Goal: Information Seeking & Learning: Learn about a topic

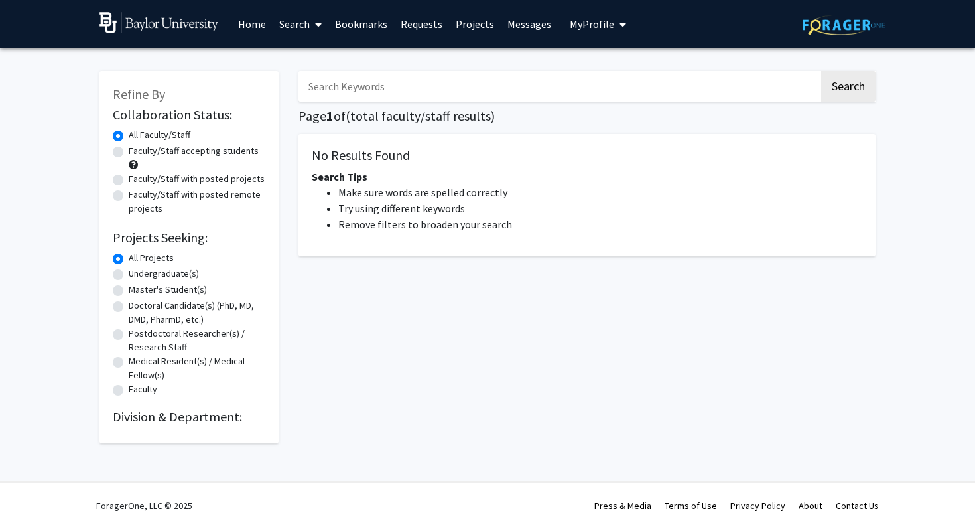
click at [129, 259] on label "All Projects" at bounding box center [151, 258] width 45 height 14
click at [129, 259] on input "All Projects" at bounding box center [133, 255] width 9 height 9
click at [129, 276] on label "Undergraduate(s)" at bounding box center [164, 274] width 70 height 14
click at [129, 275] on input "Undergraduate(s)" at bounding box center [133, 271] width 9 height 9
radio input "true"
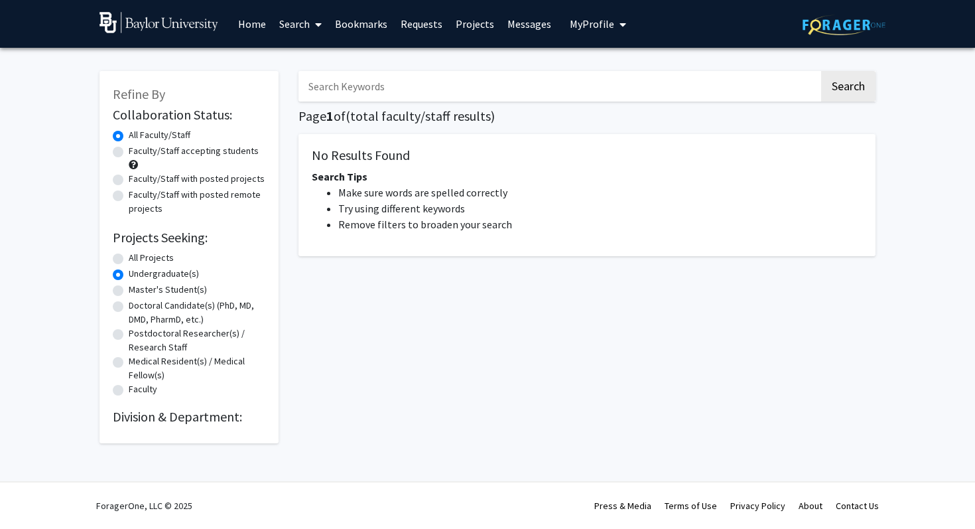
click at [255, 28] on link "Home" at bounding box center [251, 24] width 41 height 46
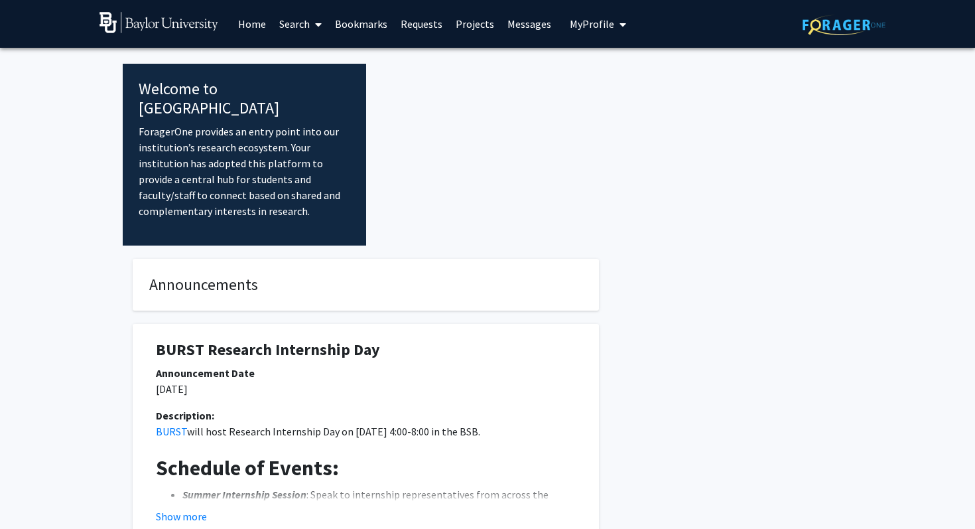
click at [403, 175] on div at bounding box center [609, 155] width 486 height 182
click at [298, 24] on link "Search" at bounding box center [301, 24] width 56 height 46
click at [312, 58] on span "Faculty/Staff" at bounding box center [322, 61] width 98 height 27
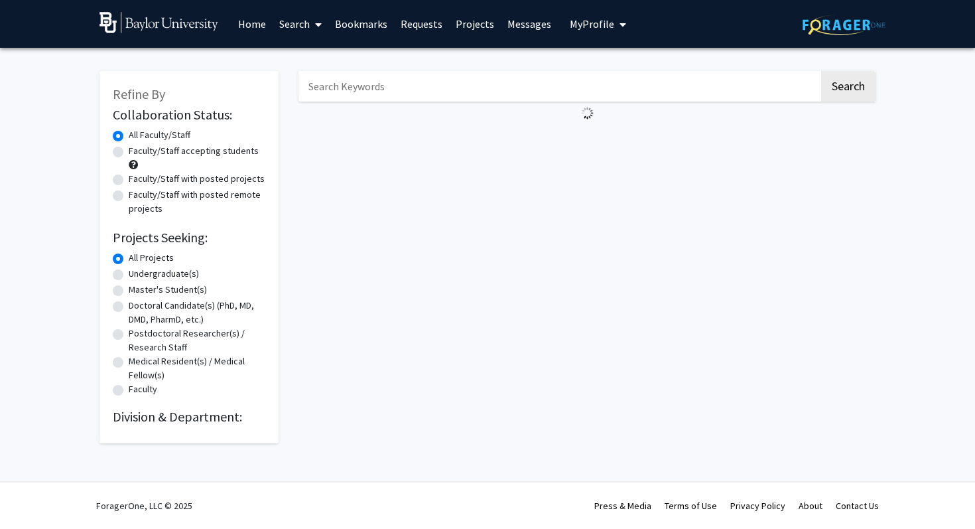
click at [52, 206] on div "Refine By Collaboration Status: Collaboration Status All Faculty/Staff Collabor…" at bounding box center [487, 260] width 975 height 425
click at [129, 272] on label "Undergraduate(s)" at bounding box center [164, 274] width 70 height 14
click at [129, 272] on input "Undergraduate(s)" at bounding box center [133, 271] width 9 height 9
radio input "true"
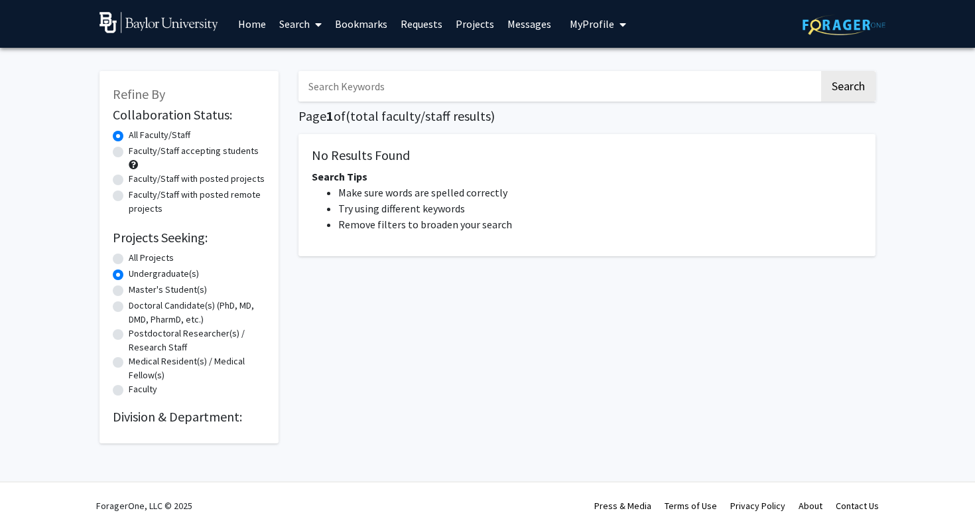
click at [129, 149] on label "Faculty/Staff accepting students" at bounding box center [194, 151] width 130 height 14
click at [129, 149] on input "Faculty/Staff accepting students" at bounding box center [133, 148] width 9 height 9
radio input "true"
click at [118, 167] on div "Faculty/Staff accepting students" at bounding box center [189, 158] width 153 height 28
click at [118, 173] on div "Faculty/Staff with posted projects" at bounding box center [189, 180] width 153 height 16
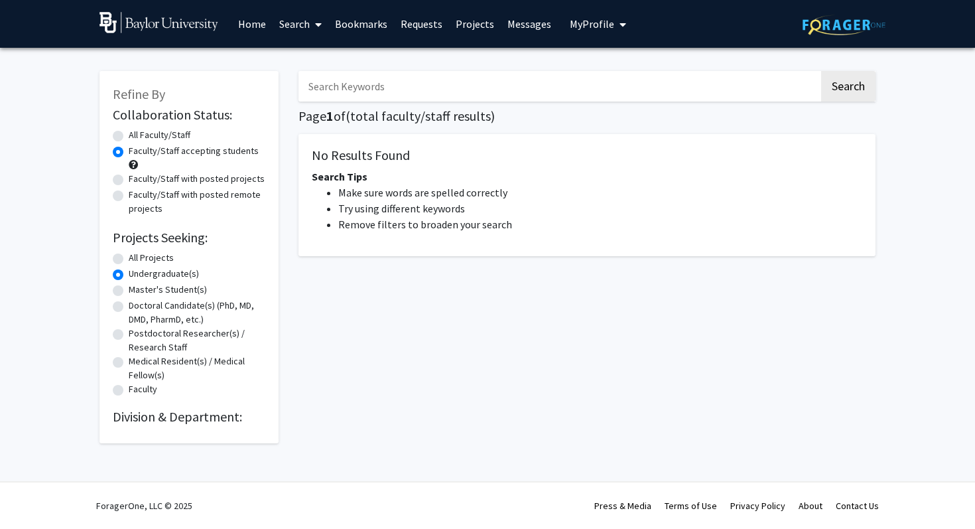
click at [129, 190] on label "Faculty/Staff with posted remote projects" at bounding box center [197, 202] width 137 height 28
click at [129, 190] on input "Faculty/Staff with posted remote projects" at bounding box center [133, 192] width 9 height 9
radio input "true"
click at [129, 137] on label "All Faculty/Staff" at bounding box center [160, 135] width 62 height 14
click at [129, 137] on input "All Faculty/Staff" at bounding box center [133, 132] width 9 height 9
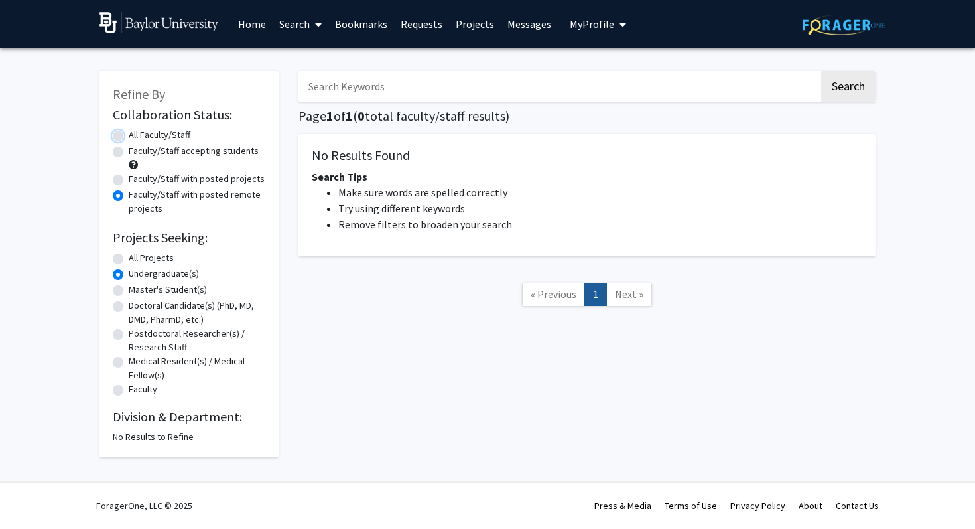
radio input "true"
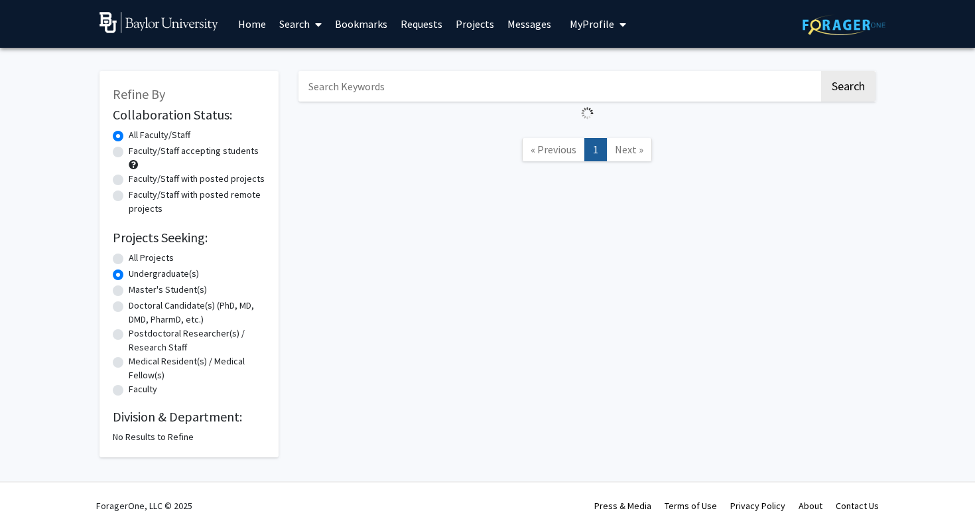
click at [314, 17] on span at bounding box center [316, 24] width 12 height 46
click at [565, 161] on nav "« Previous 1 Next »" at bounding box center [586, 152] width 577 height 54
click at [565, 154] on span "« Previous" at bounding box center [554, 149] width 46 height 13
click at [841, 13] on link at bounding box center [844, 24] width 83 height 46
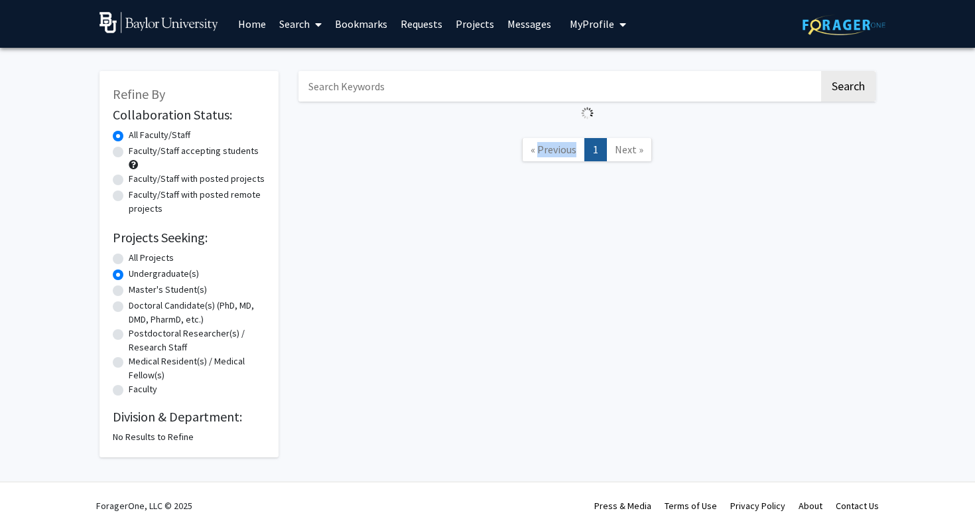
radio input "true"
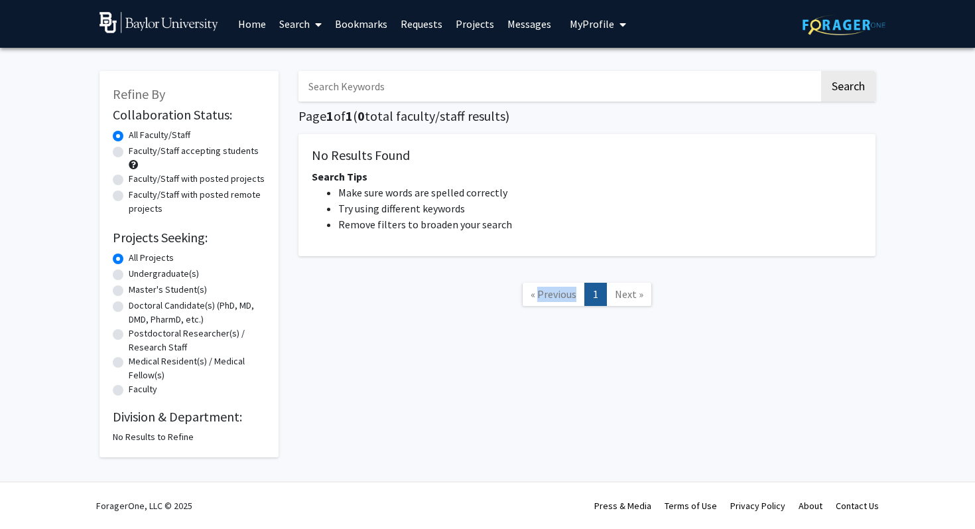
click at [583, 28] on span "My Profile" at bounding box center [592, 23] width 44 height 13
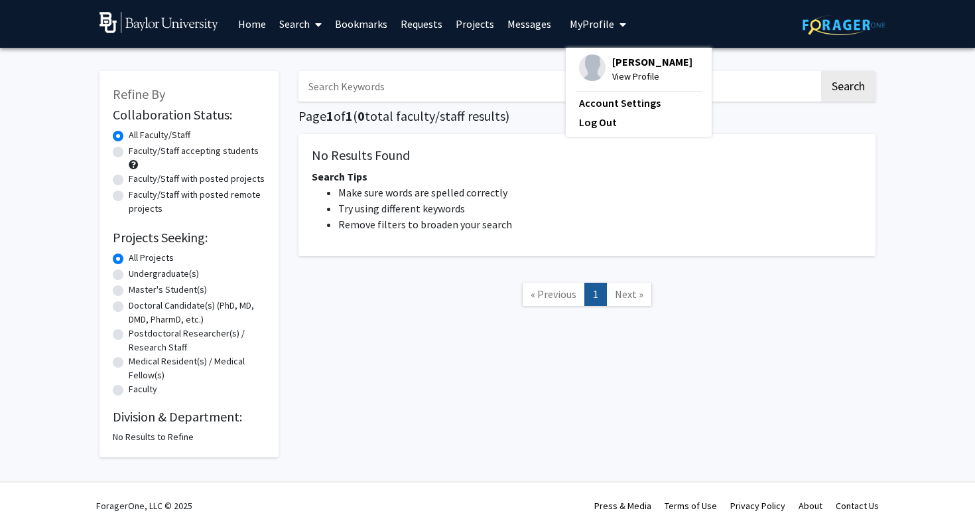
click at [459, 331] on div "Search Page 1 of 1 ( 0 total faculty/staff results) No Results Found Search Tip…" at bounding box center [587, 257] width 597 height 399
click at [584, 18] on span "My Profile" at bounding box center [592, 23] width 44 height 13
click at [617, 77] on span "View Profile" at bounding box center [652, 76] width 80 height 15
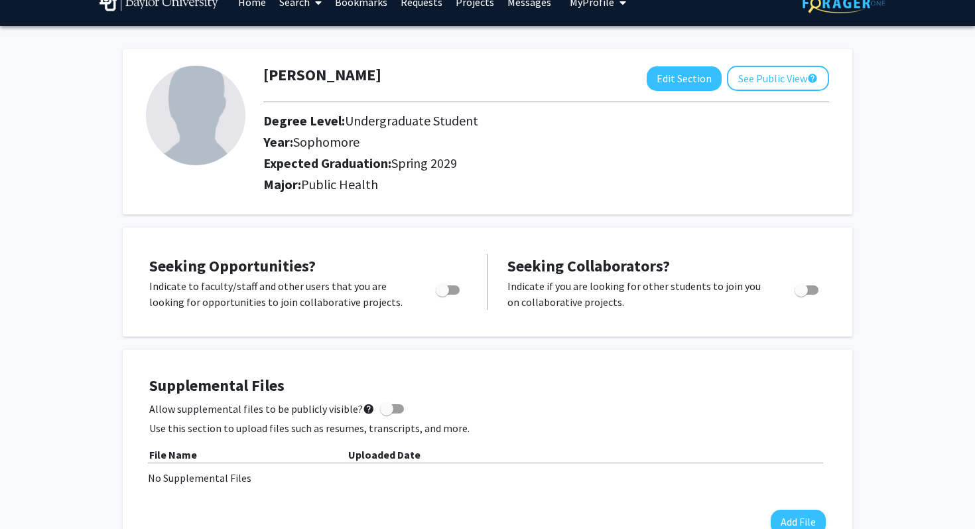
scroll to position [23, 0]
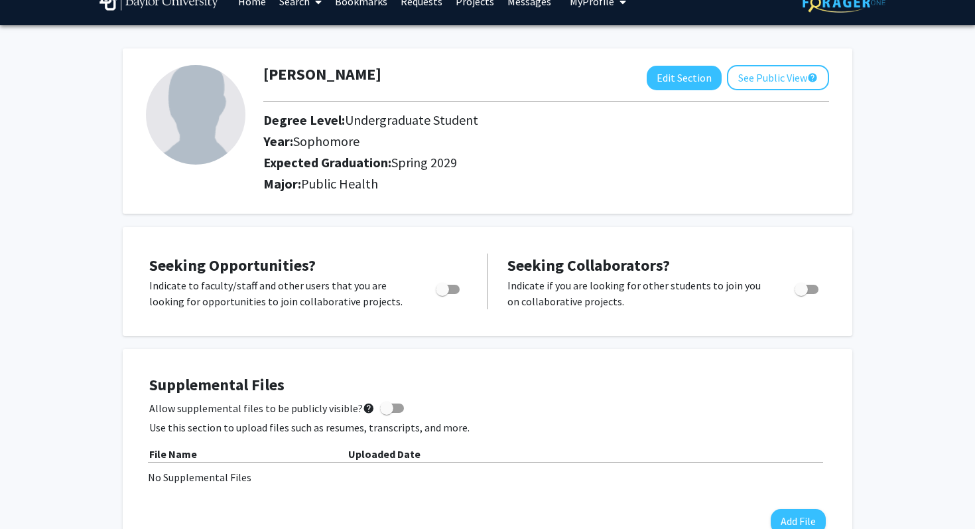
click at [446, 321] on div "Seeking Opportunities? Indicate to faculty/staff and other users that you are l…" at bounding box center [487, 281] width 703 height 82
click at [464, 331] on div "Seeking Opportunities? Indicate to faculty/staff and other users that you are l…" at bounding box center [488, 281] width 730 height 109
click at [456, 332] on div "Seeking Opportunities? Indicate to faculty/staff and other users that you are l…" at bounding box center [488, 281] width 730 height 109
click at [481, 349] on div "Supplemental Files Allow supplemental files to be publicly visible? help Use th…" at bounding box center [488, 454] width 730 height 211
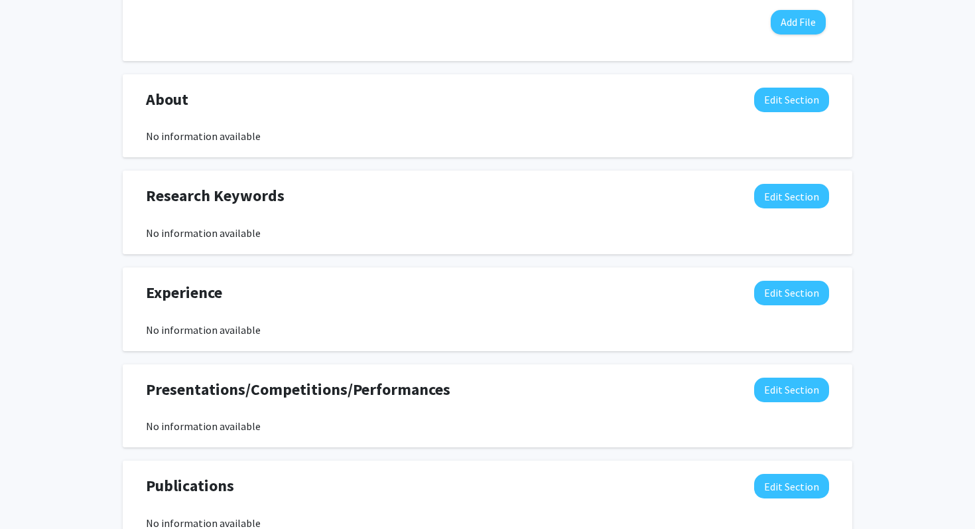
scroll to position [572, 0]
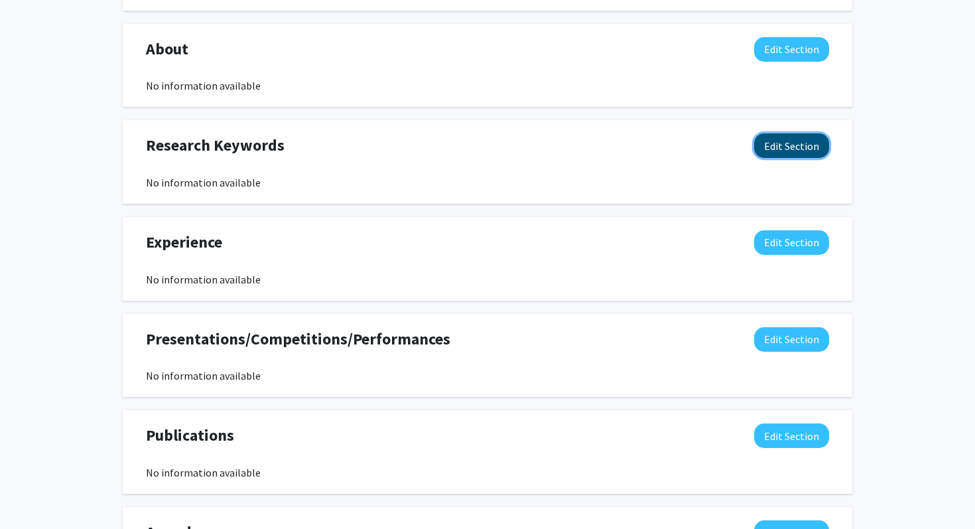
click at [785, 146] on button "Edit Section" at bounding box center [791, 145] width 75 height 25
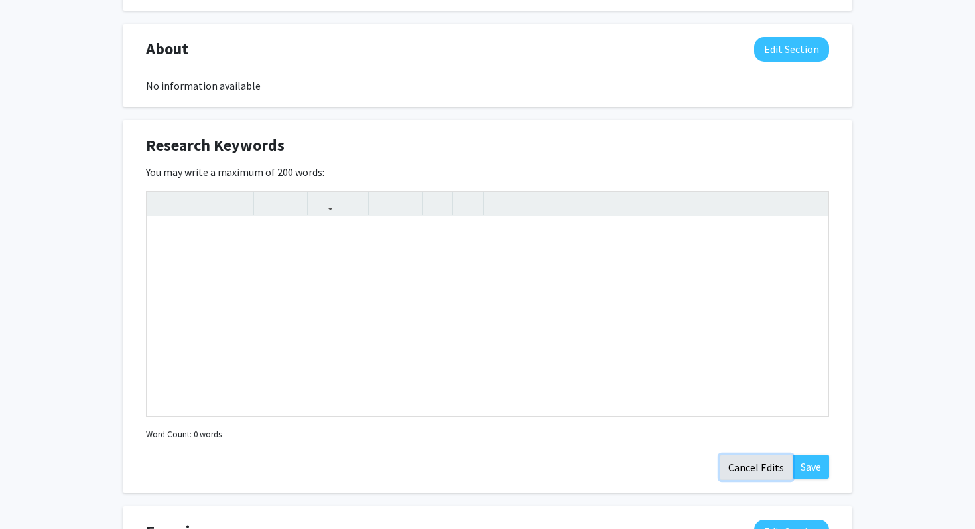
click at [755, 463] on button "Cancel Edits" at bounding box center [756, 466] width 73 height 25
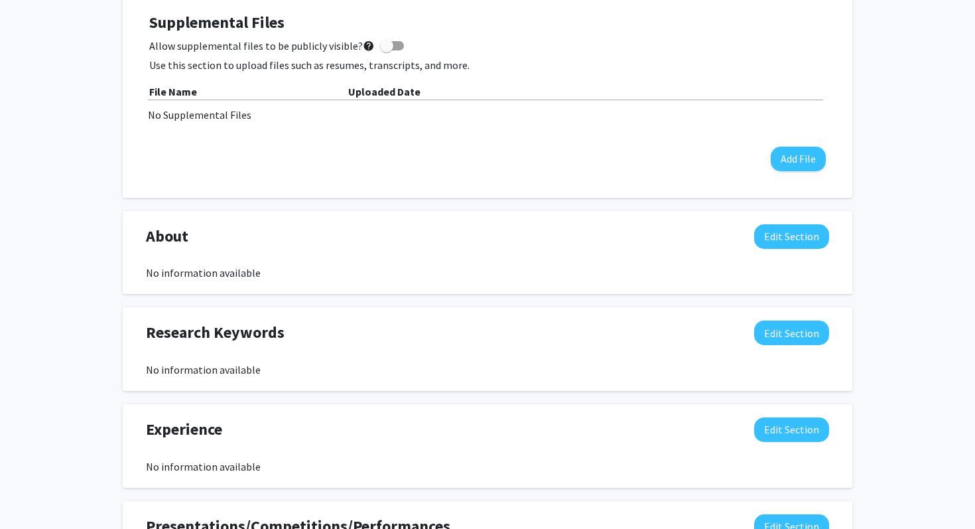
scroll to position [0, 0]
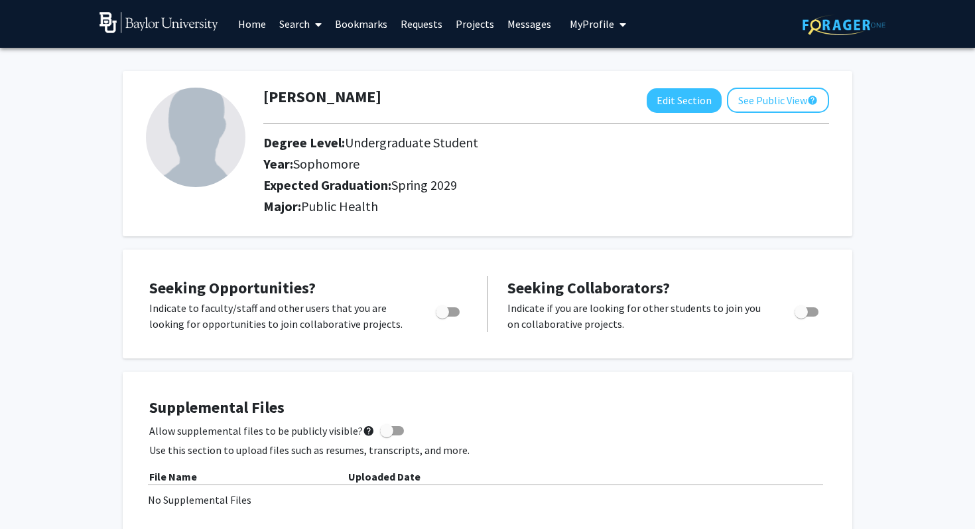
click at [474, 27] on link "Projects" at bounding box center [475, 24] width 52 height 46
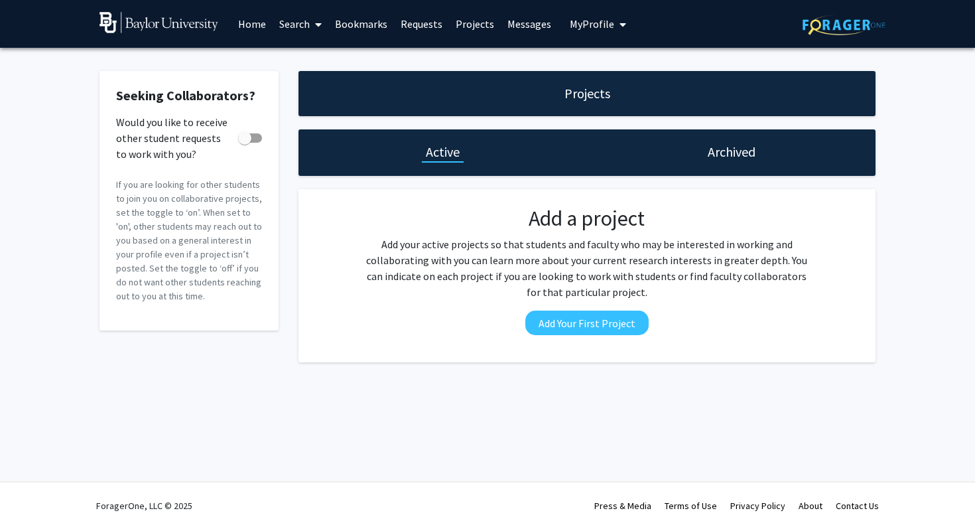
click at [296, 26] on link "Search" at bounding box center [301, 24] width 56 height 46
click at [302, 54] on span "Faculty/Staff" at bounding box center [322, 61] width 98 height 27
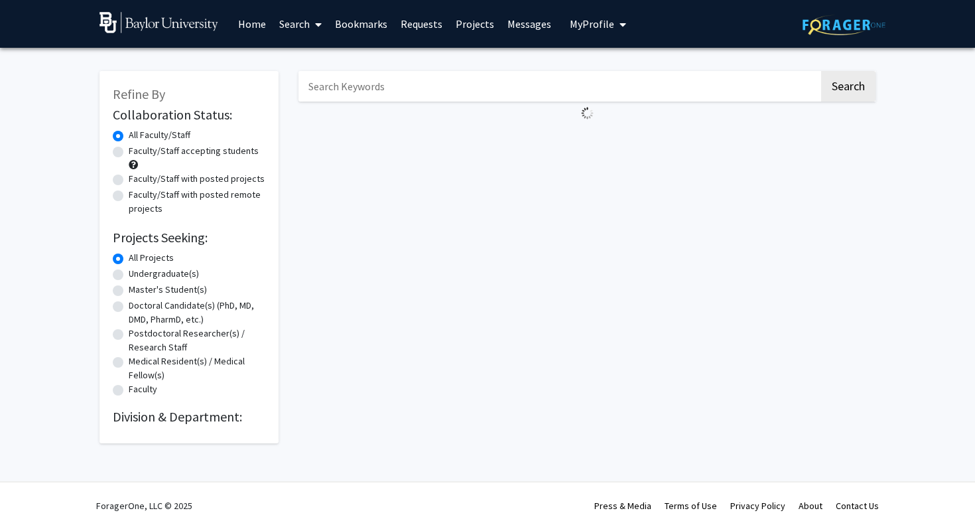
click at [261, 29] on link "Home" at bounding box center [251, 24] width 41 height 46
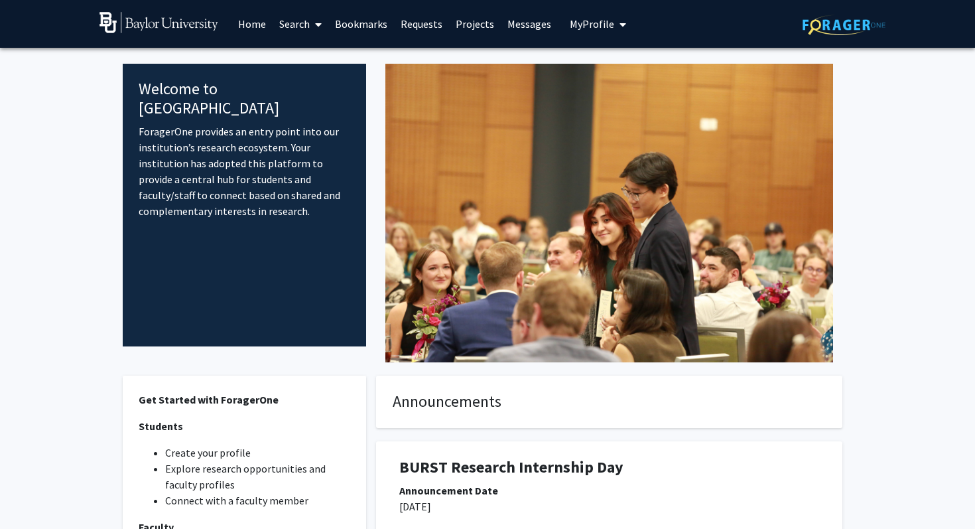
click at [313, 27] on span at bounding box center [316, 24] width 12 height 46
click at [316, 58] on span "Faculty/Staff" at bounding box center [322, 61] width 98 height 27
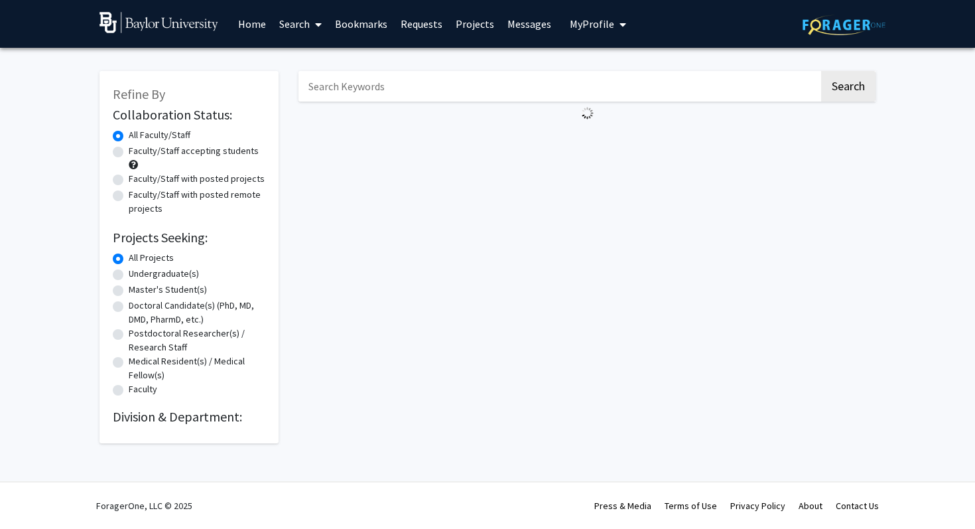
click at [289, 111] on div "Search" at bounding box center [587, 250] width 597 height 385
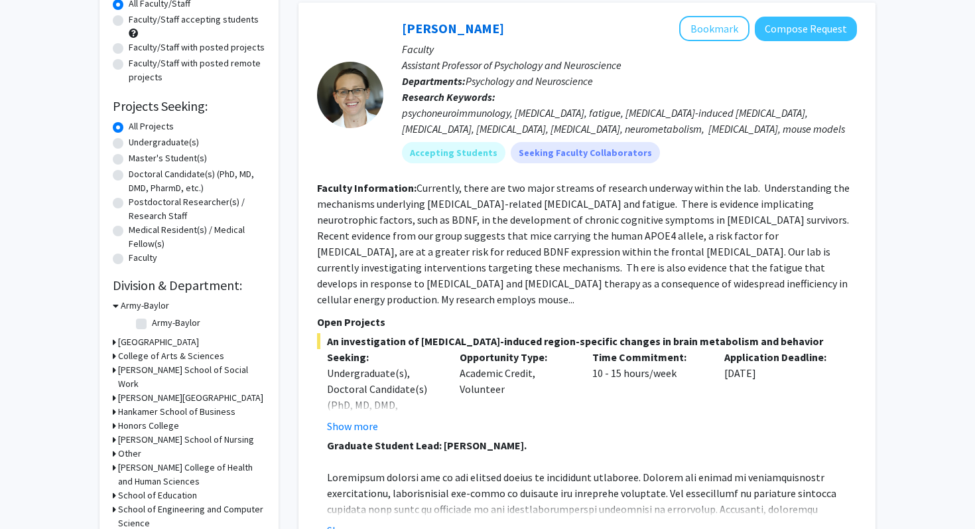
scroll to position [130, 0]
click at [129, 144] on label "Undergraduate(s)" at bounding box center [164, 144] width 70 height 14
click at [129, 144] on input "Undergraduate(s)" at bounding box center [133, 141] width 9 height 9
radio input "true"
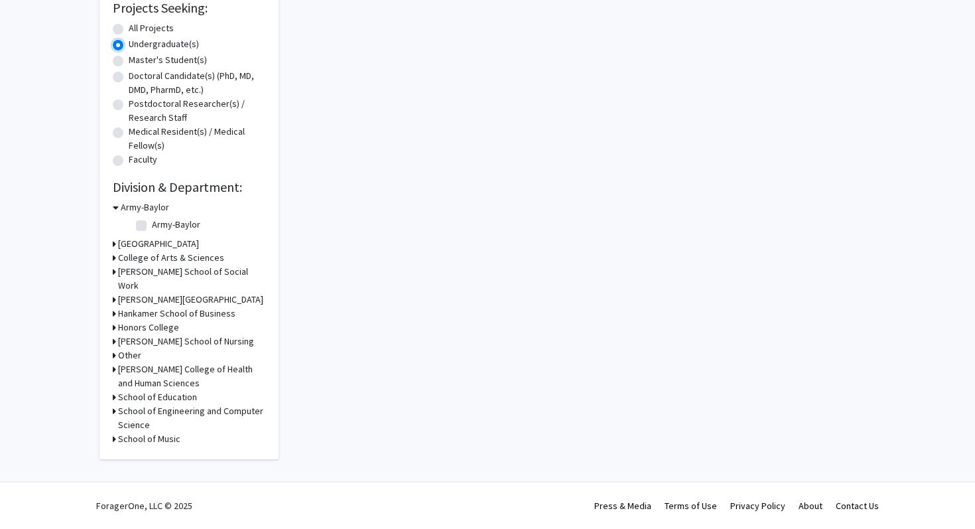
scroll to position [243, 0]
click at [115, 367] on icon at bounding box center [114, 369] width 3 height 14
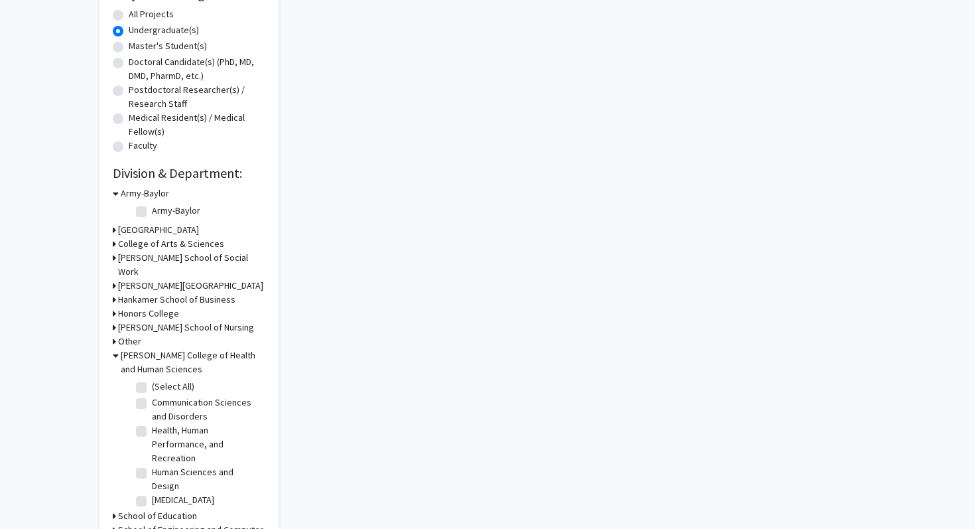
scroll to position [39, 0]
click at [152, 513] on label "Public Health" at bounding box center [177, 508] width 51 height 14
click at [152, 510] on input "Public Health" at bounding box center [156, 505] width 9 height 9
checkbox input "true"
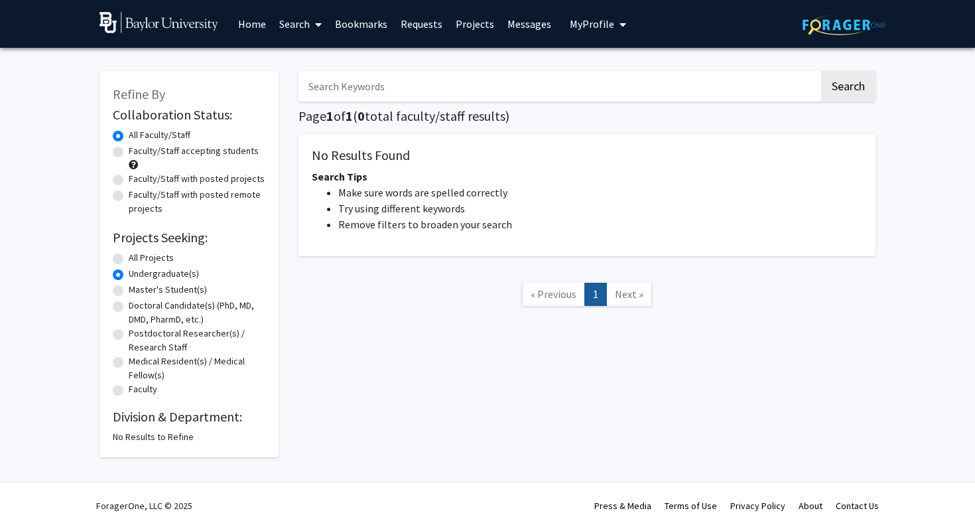
click at [178, 435] on div "No Results to Refine" at bounding box center [189, 437] width 153 height 14
click at [157, 414] on h2 "Division & Department:" at bounding box center [189, 417] width 153 height 16
click at [558, 303] on link "« Previous" at bounding box center [553, 294] width 63 height 23
click at [129, 147] on label "Faculty/Staff accepting students" at bounding box center [194, 151] width 130 height 14
click at [129, 147] on input "Faculty/Staff accepting students" at bounding box center [133, 148] width 9 height 9
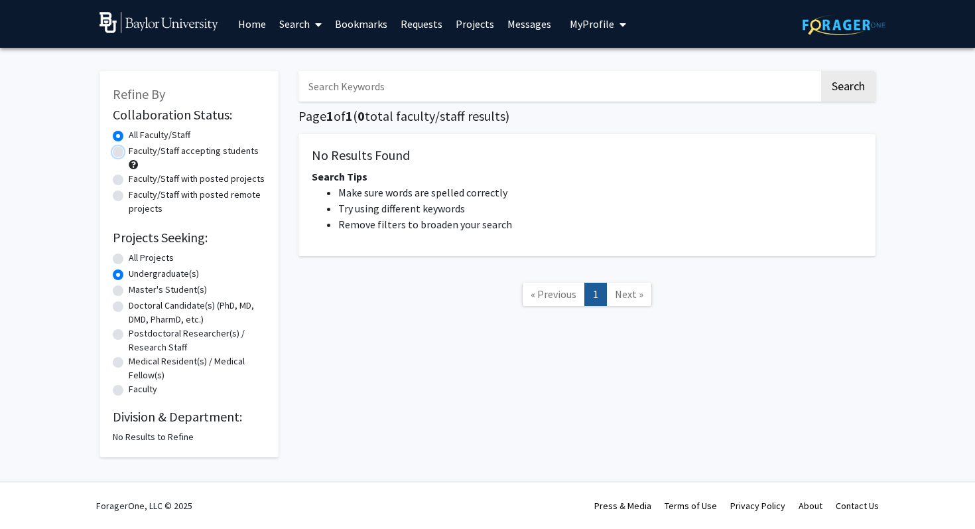
radio input "true"
click at [129, 137] on label "All Faculty/Staff" at bounding box center [160, 135] width 62 height 14
click at [129, 137] on input "All Faculty/Staff" at bounding box center [133, 132] width 9 height 9
radio input "true"
click at [121, 281] on div "Undergraduate(s)" at bounding box center [189, 275] width 153 height 16
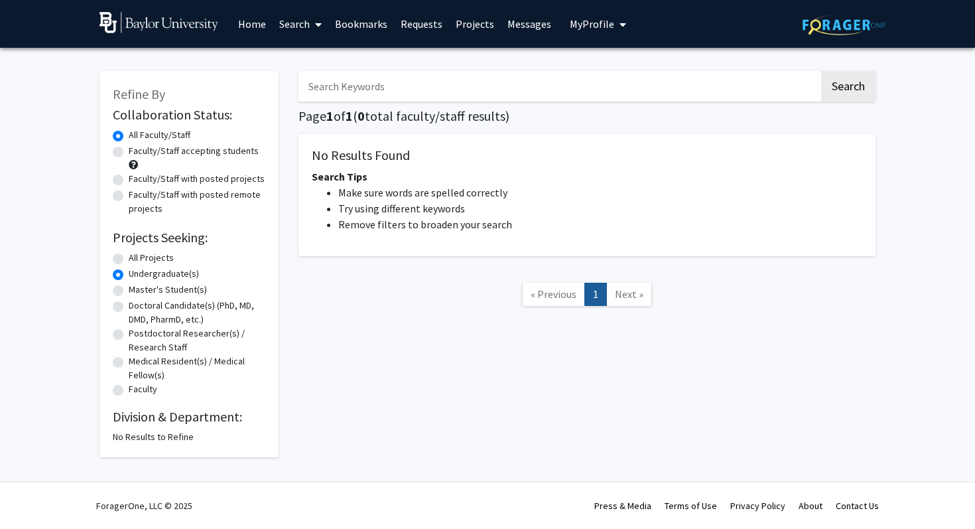
click at [129, 256] on label "All Projects" at bounding box center [151, 258] width 45 height 14
click at [129, 256] on input "All Projects" at bounding box center [133, 255] width 9 height 9
radio input "true"
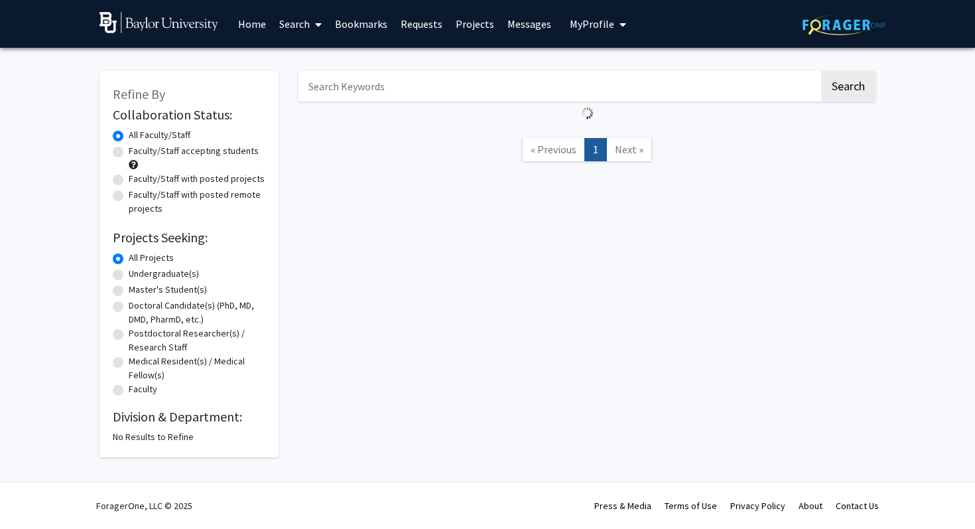
click at [169, 426] on div "Collaboration Status: Collaboration Status All Faculty/Staff Collaboration Stat…" at bounding box center [189, 274] width 153 height 340
click at [599, 29] on span "My Profile" at bounding box center [592, 23] width 44 height 13
